Goal: Task Accomplishment & Management: Complete application form

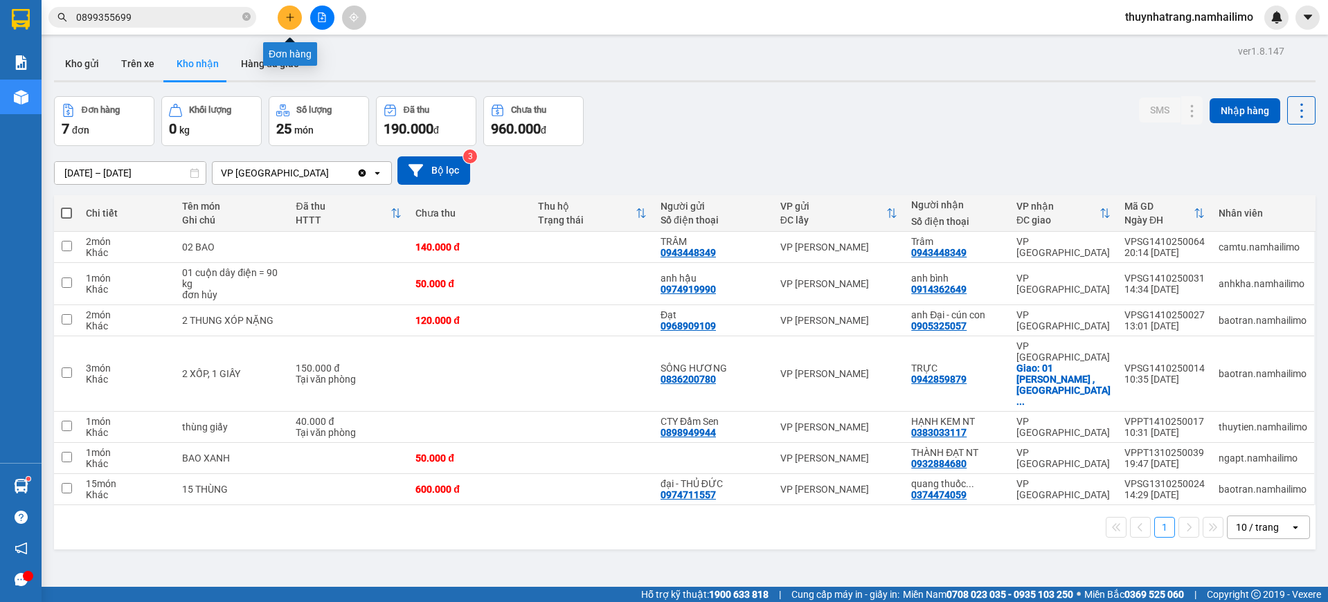
click at [288, 15] on icon "plus" at bounding box center [290, 17] width 10 height 10
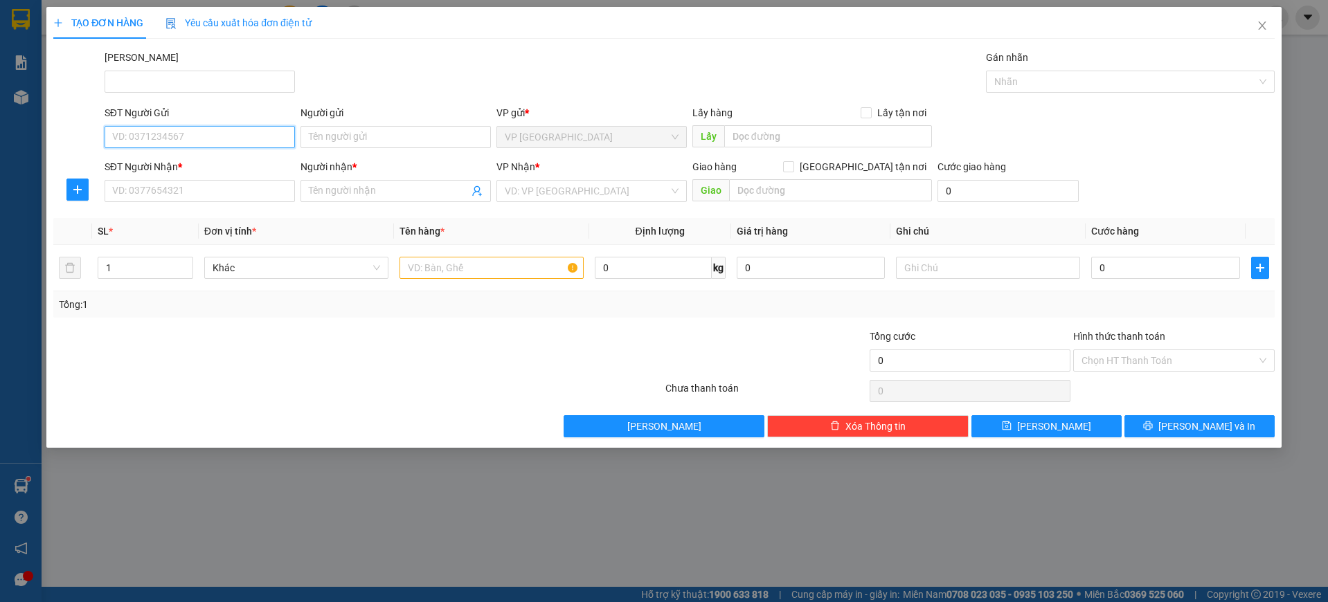
drag, startPoint x: 193, startPoint y: 134, endPoint x: 186, endPoint y: 134, distance: 7.6
click at [186, 134] on input "SĐT Người Gửi" at bounding box center [200, 137] width 190 height 22
click at [193, 163] on div "0905039100 - TRANG" at bounding box center [200, 164] width 174 height 15
type input "0905039100"
type input "TRANG"
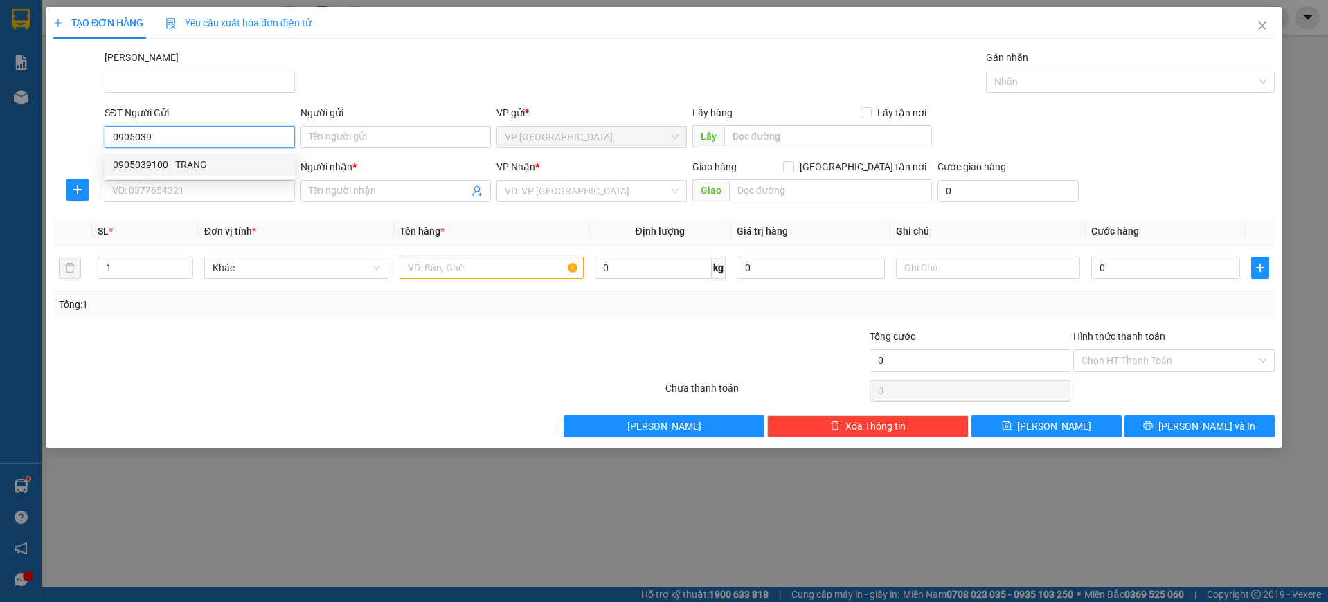
type input "0901903330"
type input "C.HẰNG"
type input "93 NĐC"
type input "30.000"
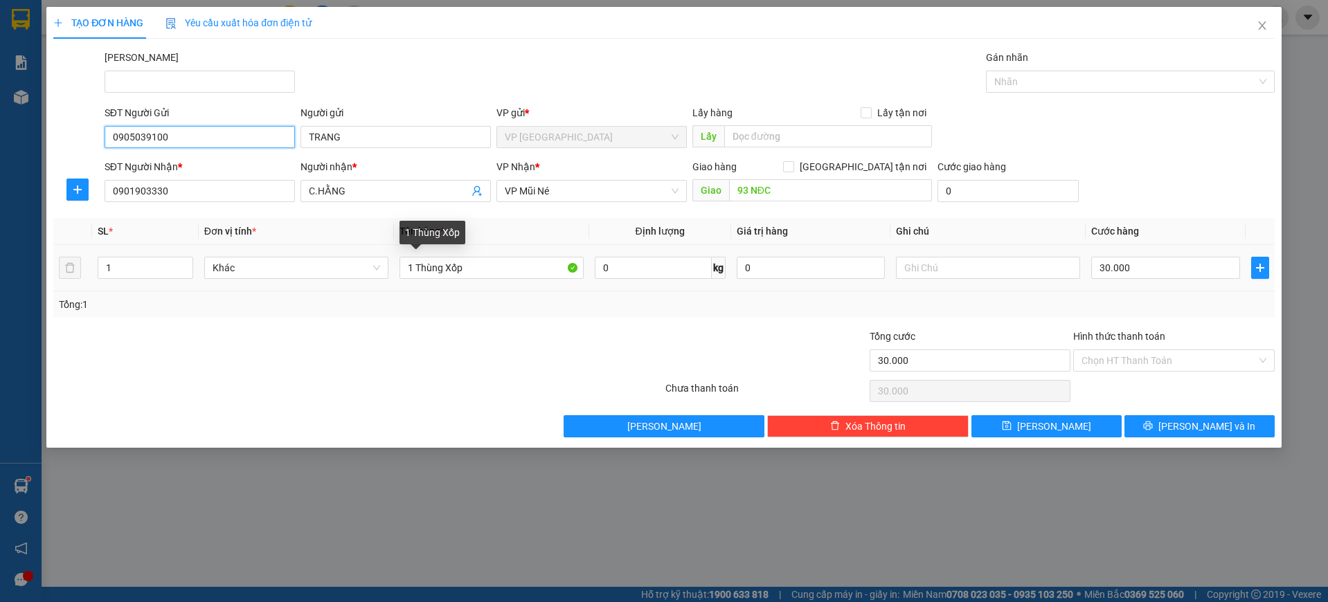
type input "0905039100"
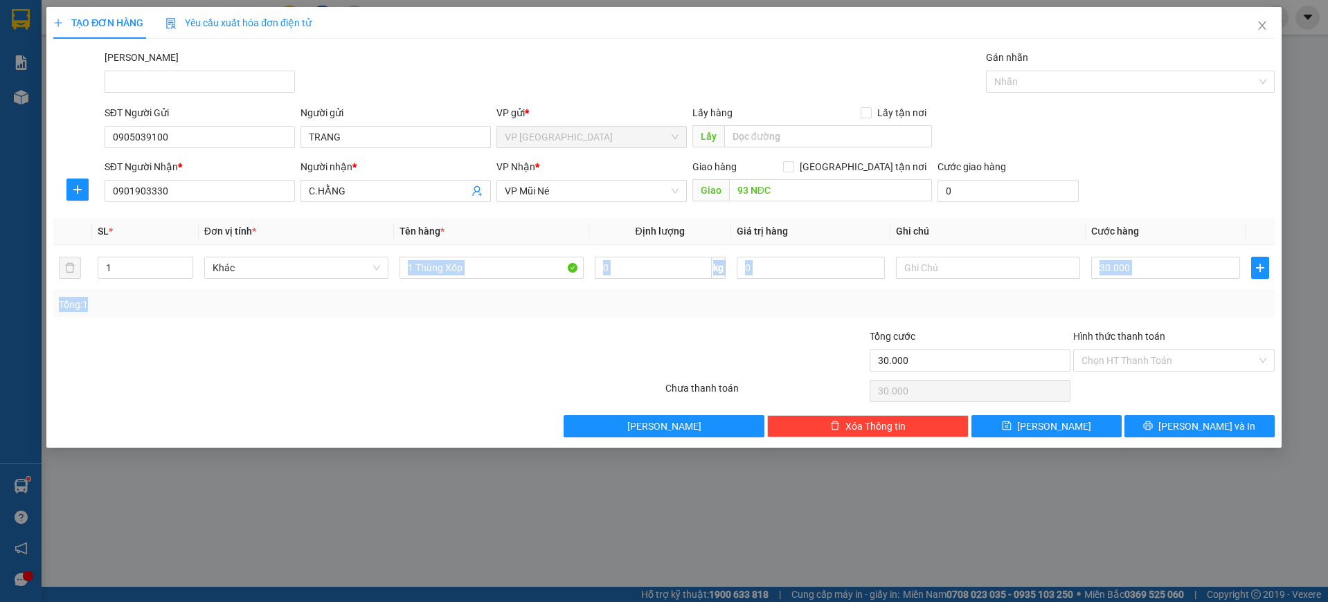
drag, startPoint x: 509, startPoint y: 279, endPoint x: 466, endPoint y: 242, distance: 57.4
click at [307, 297] on div "SL * Đơn vị tính * Tên hàng * Định lượng Giá trị hàng Ghi chú Cước hàng 1 Khác …" at bounding box center [663, 268] width 1221 height 100
drag, startPoint x: 476, startPoint y: 268, endPoint x: 386, endPoint y: 289, distance: 91.7
click at [390, 290] on tr "1 Khác 1 Thùng Xốp 0 kg 0 30.000" at bounding box center [663, 268] width 1221 height 46
type input "2 Kiện"
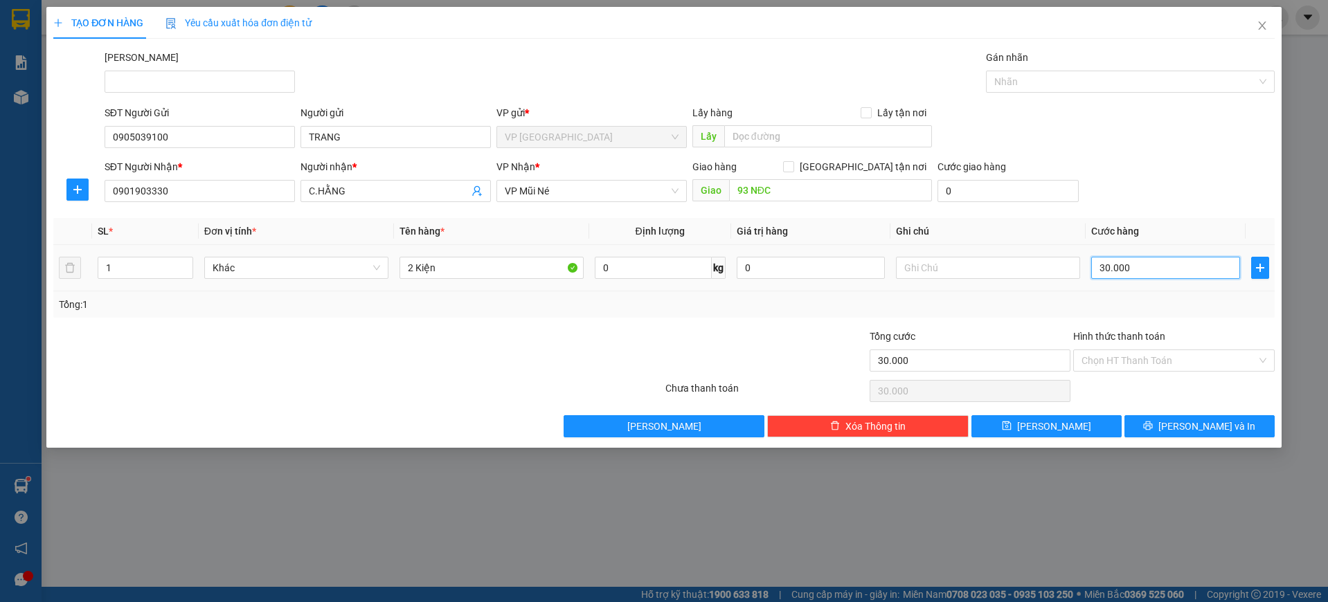
click at [1153, 260] on input "30.000" at bounding box center [1165, 268] width 149 height 22
type input "7"
type input "70"
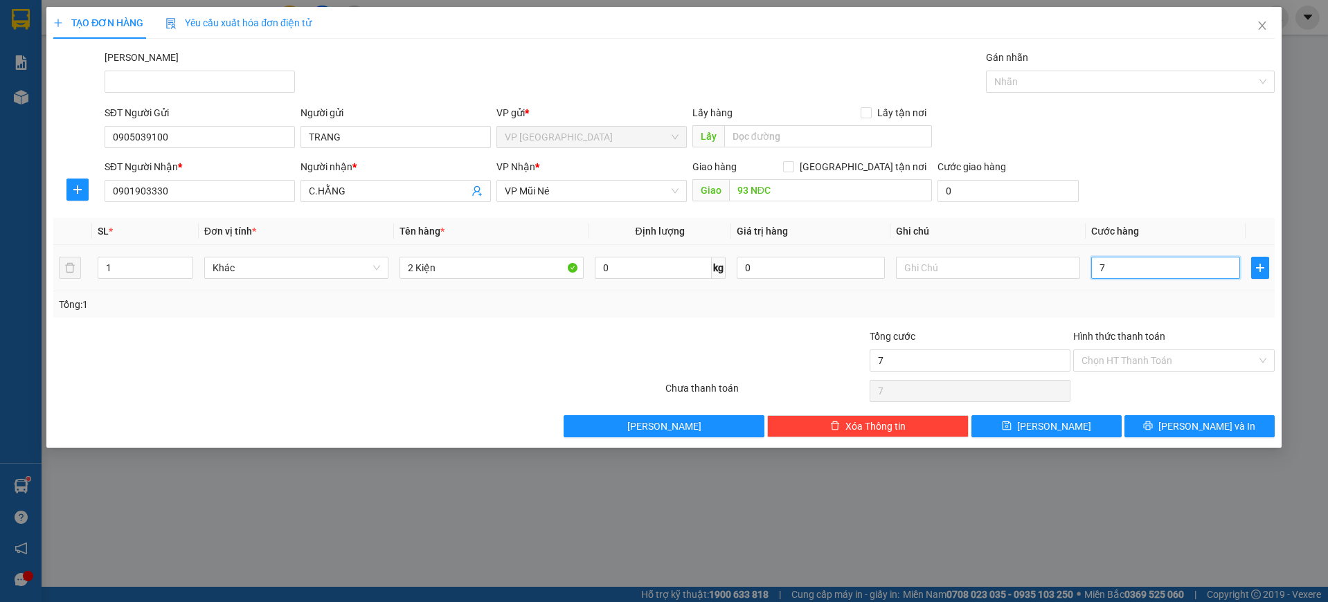
type input "70"
type input "700"
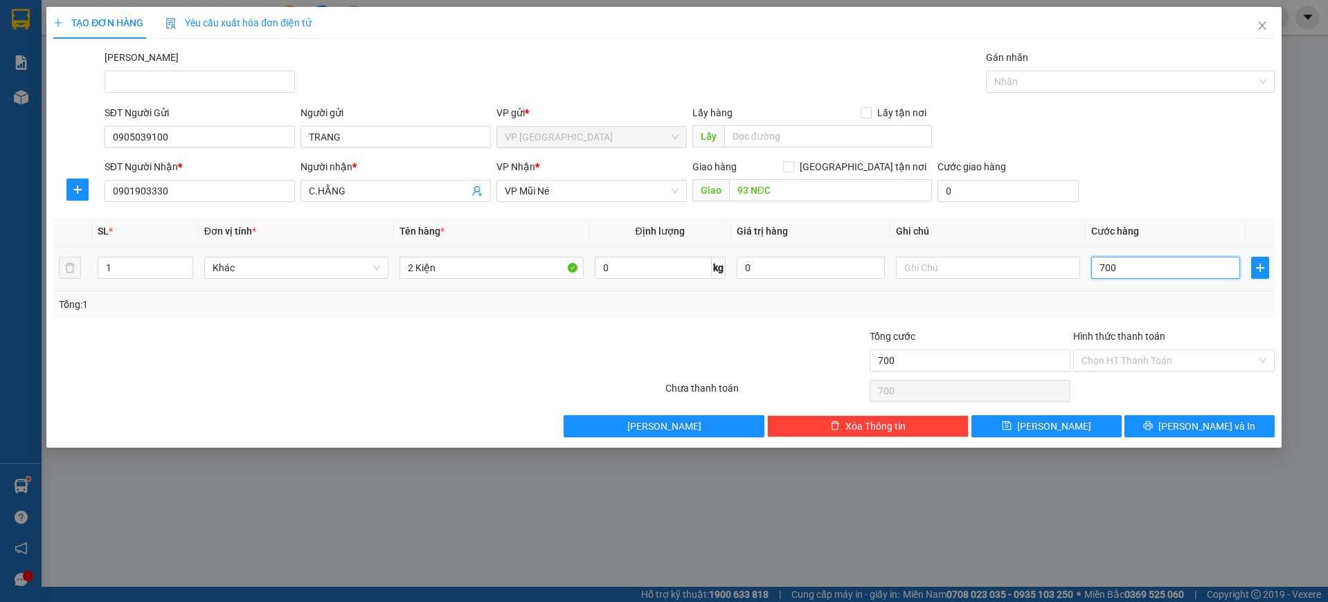
type input "7.000"
type input "70.000"
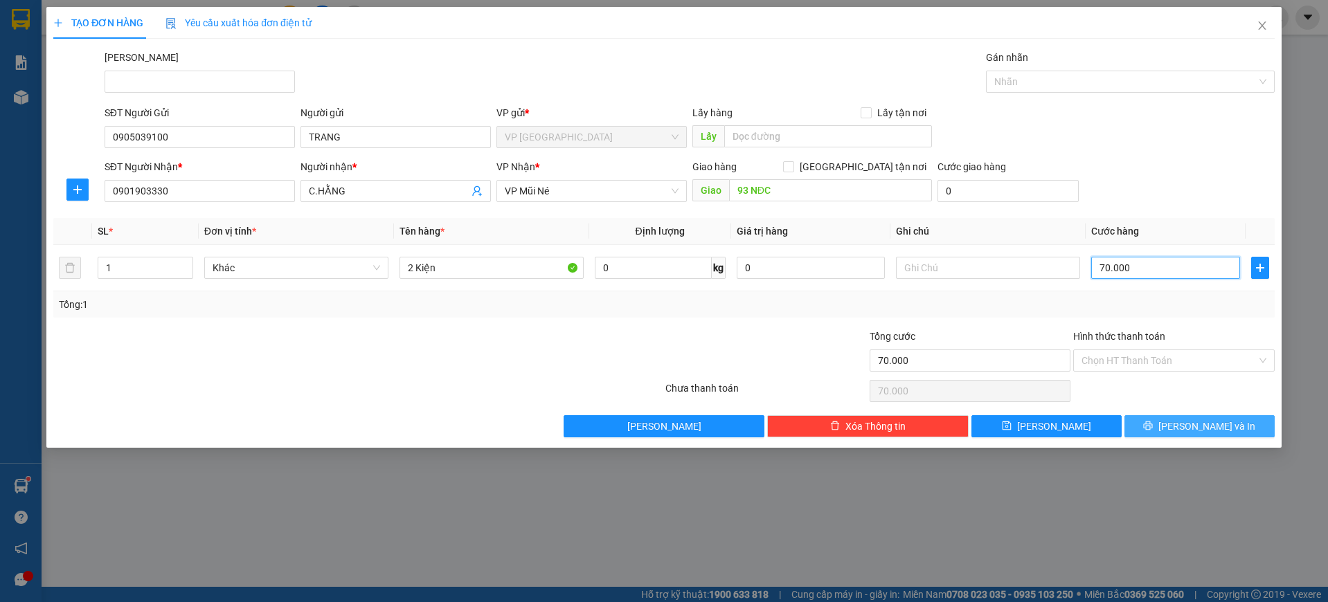
type input "70.000"
click at [1236, 428] on button "Lưu và In" at bounding box center [1199, 426] width 150 height 22
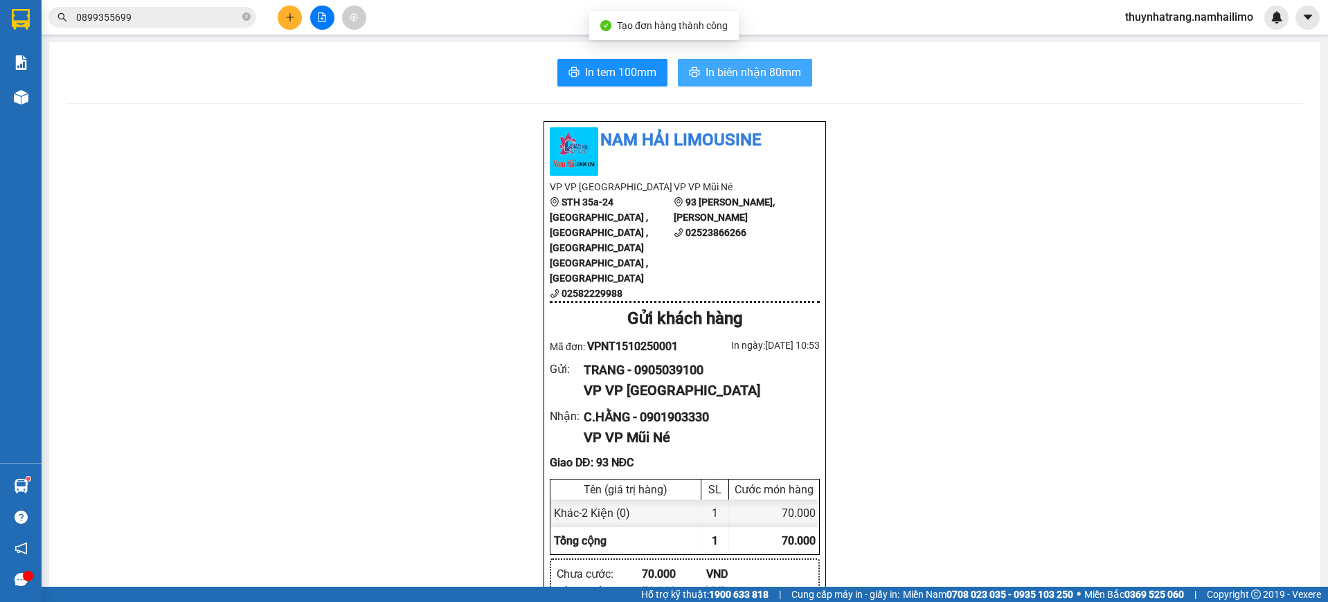
click at [728, 69] on span "In biên nhận 80mm" at bounding box center [753, 72] width 96 height 17
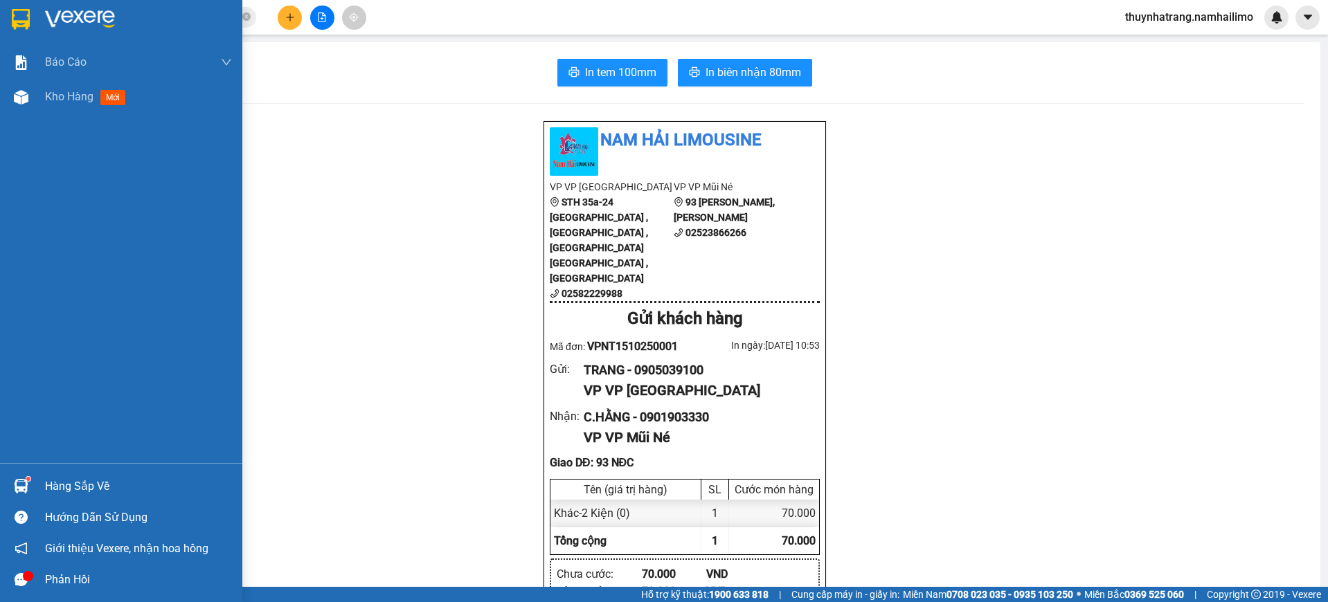
click at [30, 24] on div at bounding box center [21, 19] width 24 height 24
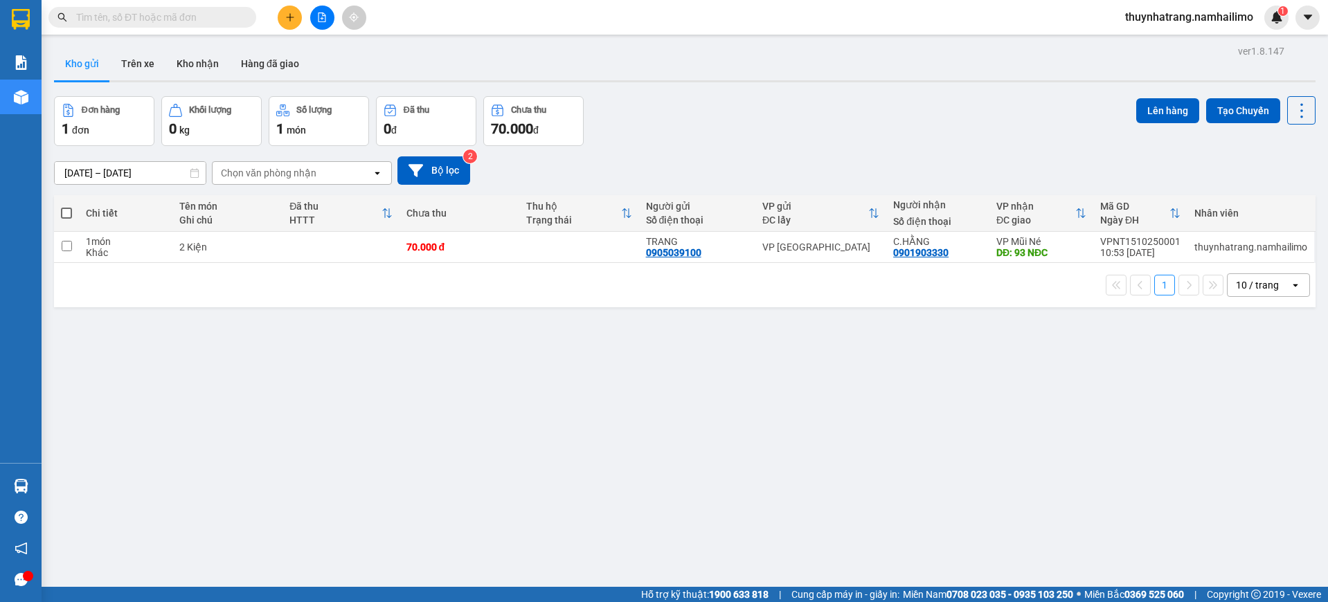
click at [65, 213] on span at bounding box center [66, 213] width 11 height 11
click at [66, 206] on input "checkbox" at bounding box center [66, 206] width 0 height 0
checkbox input "true"
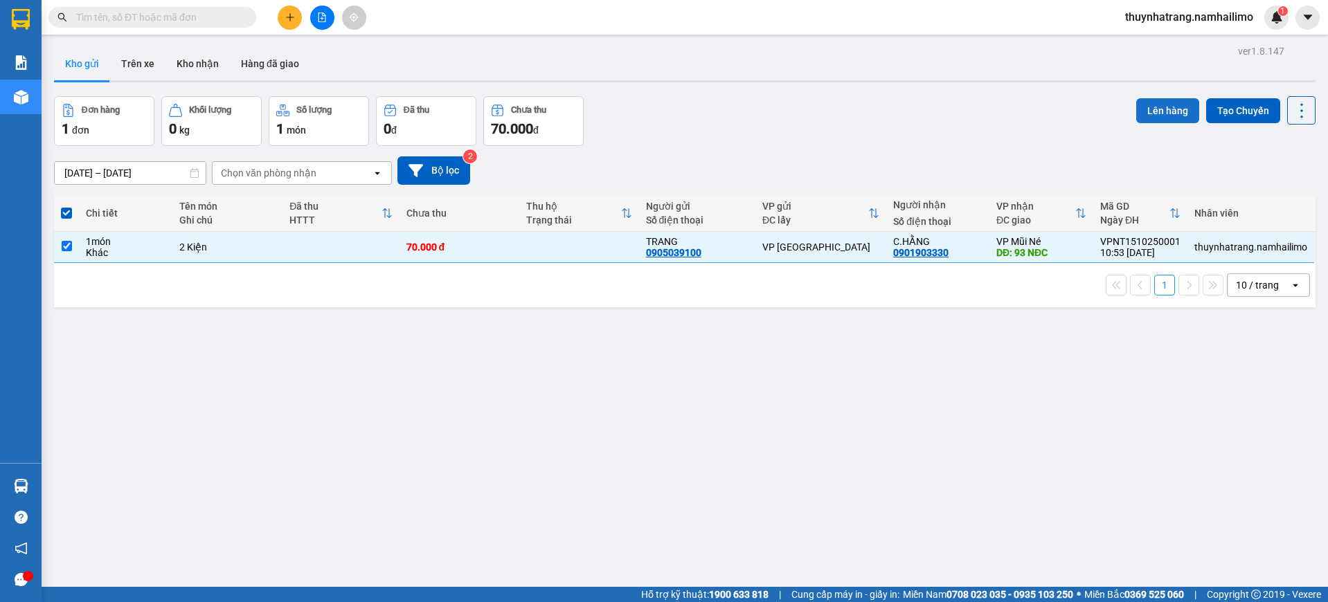
click at [1159, 113] on button "Lên hàng" at bounding box center [1167, 110] width 63 height 25
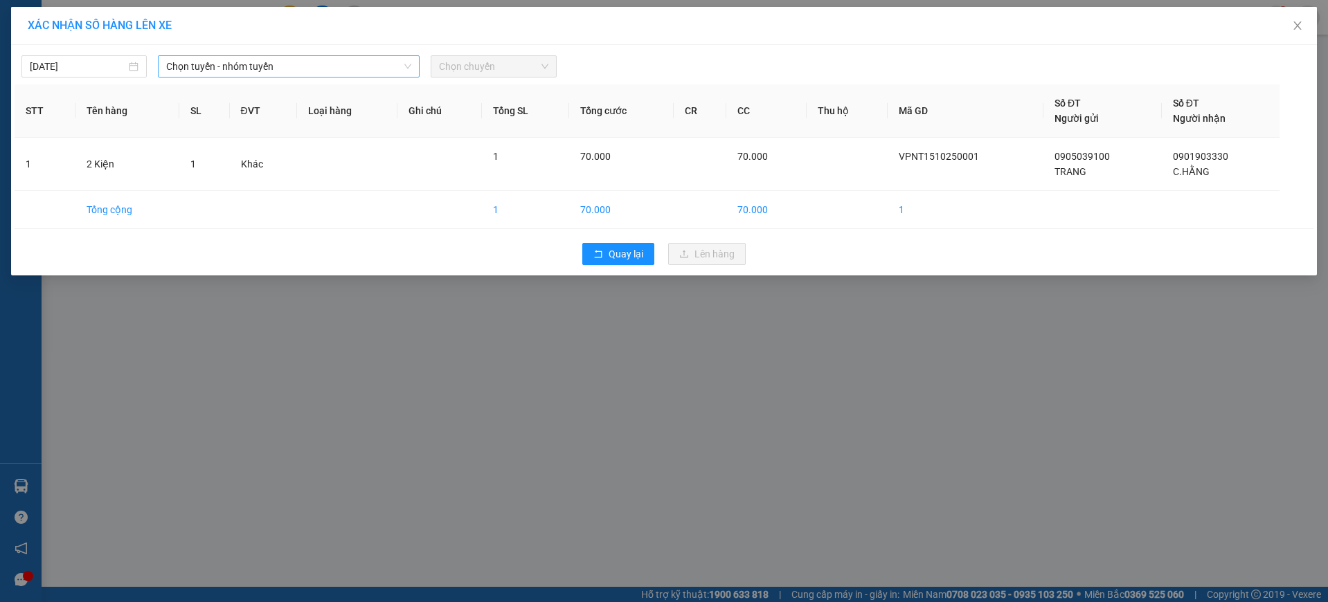
click at [237, 64] on span "Chọn tuyến - nhóm tuyến" at bounding box center [288, 66] width 245 height 21
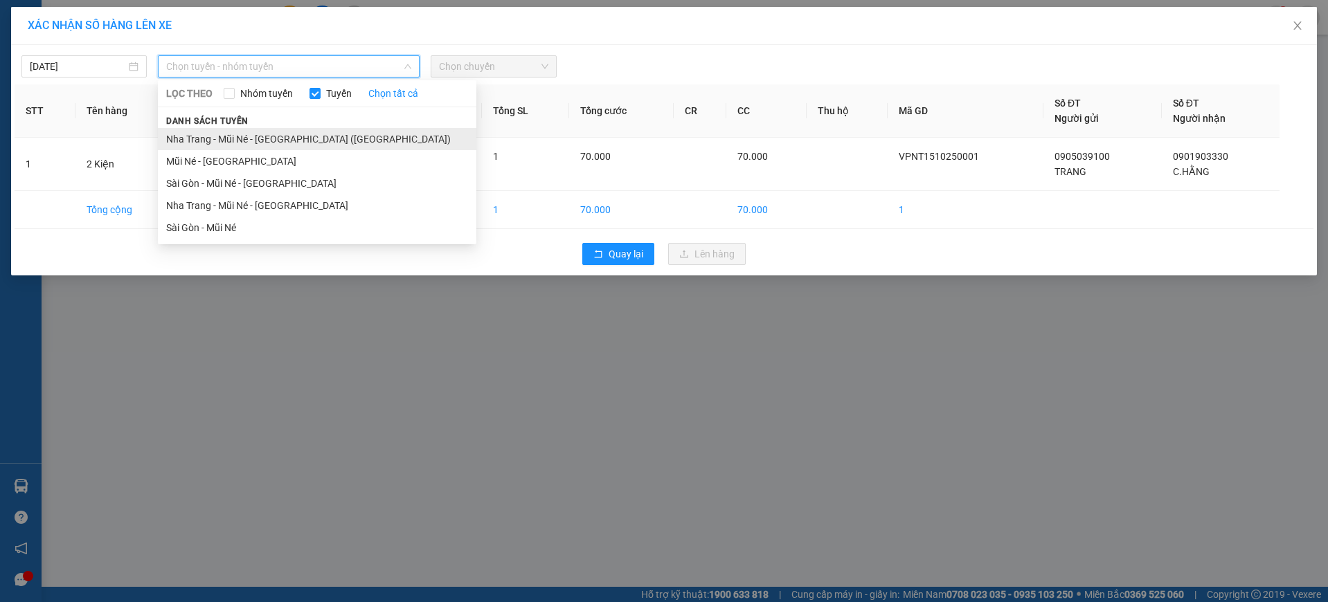
click at [280, 136] on li "Nha Trang - Mũi Né - [GEOGRAPHIC_DATA] ([GEOGRAPHIC_DATA])" at bounding box center [317, 139] width 318 height 22
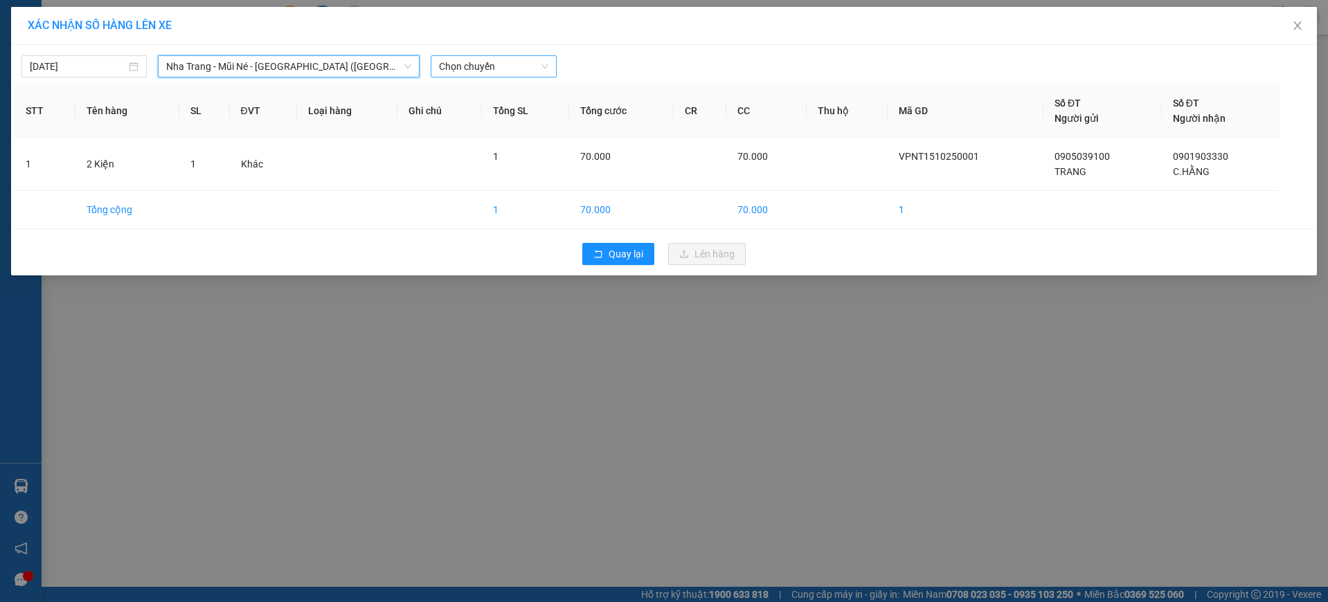
click at [481, 62] on span "Chọn chuyến" at bounding box center [493, 66] width 109 height 21
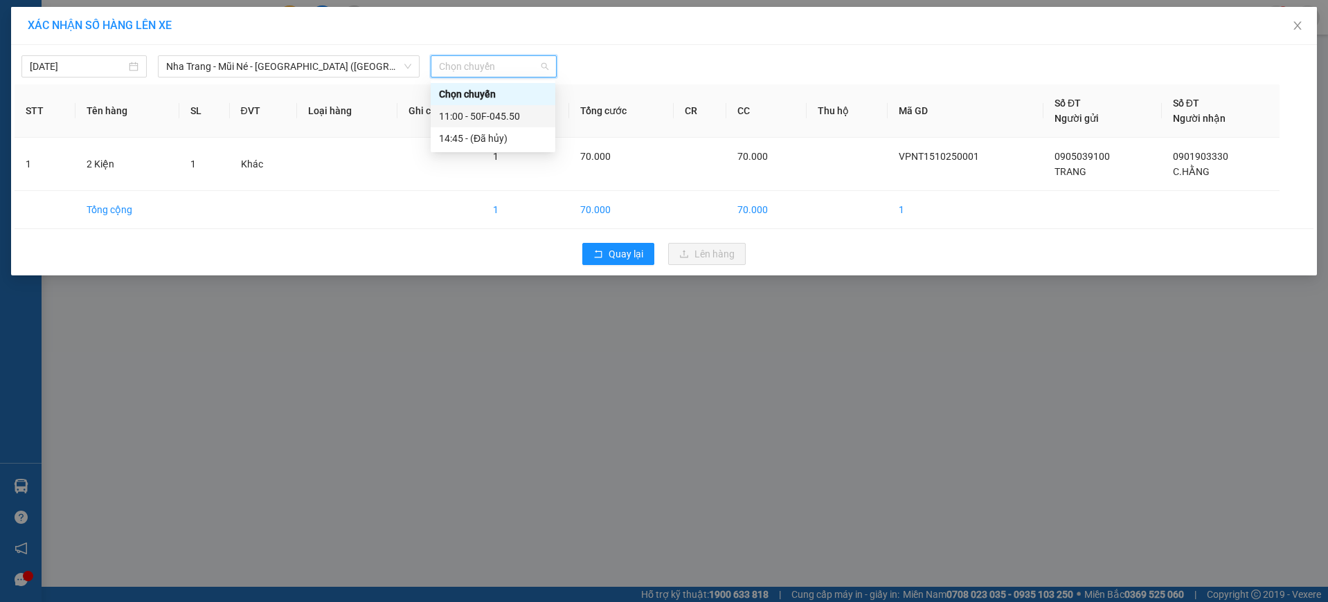
click at [498, 118] on div "11:00 - 50F-045.50" at bounding box center [493, 116] width 108 height 15
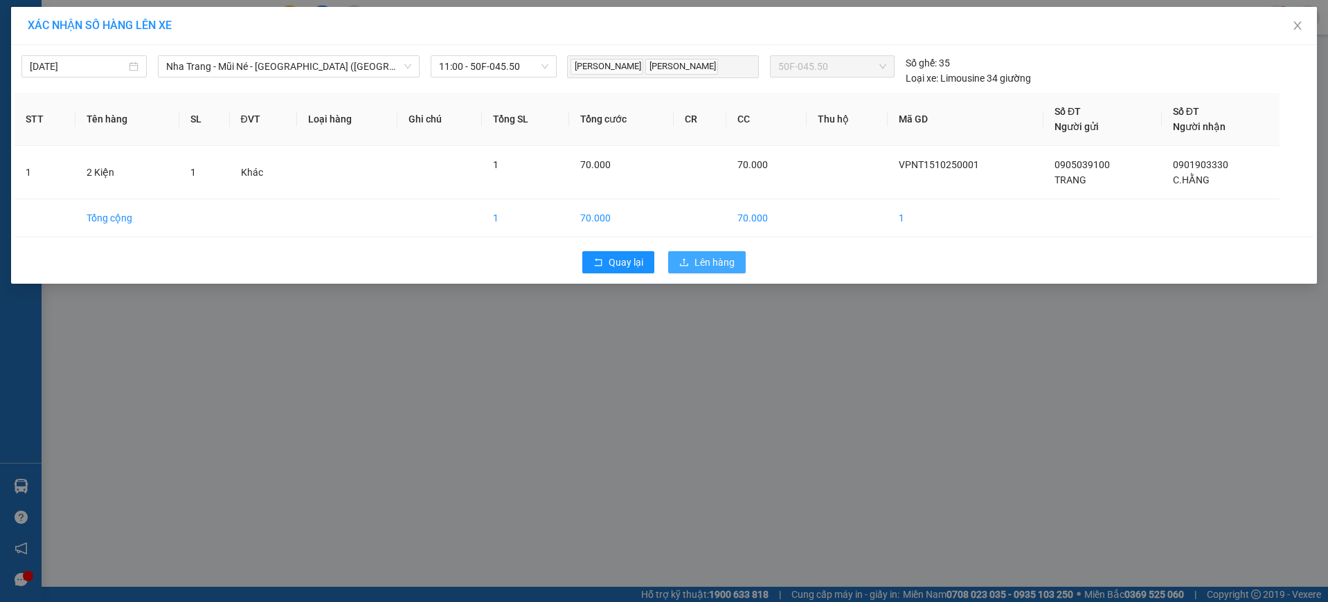
click at [722, 262] on span "Lên hàng" at bounding box center [714, 262] width 40 height 15
